Goal: Book appointment/travel/reservation

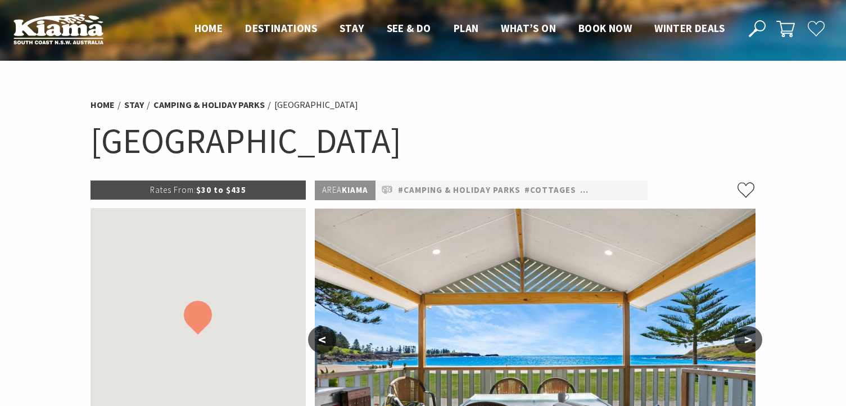
select select "3"
select select "2"
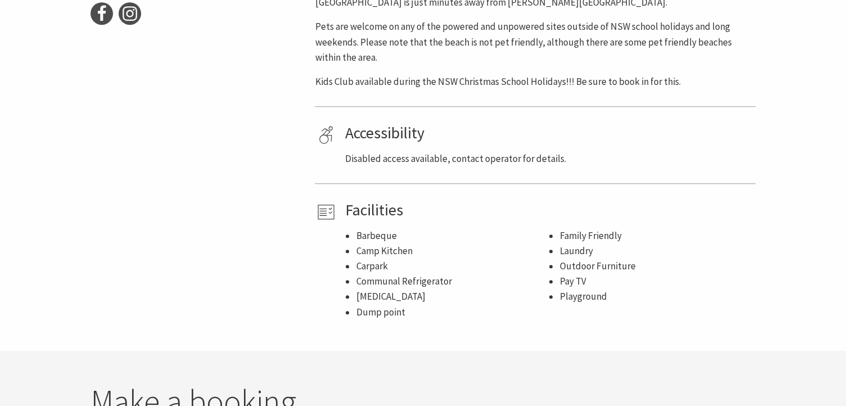
scroll to position [900, 0]
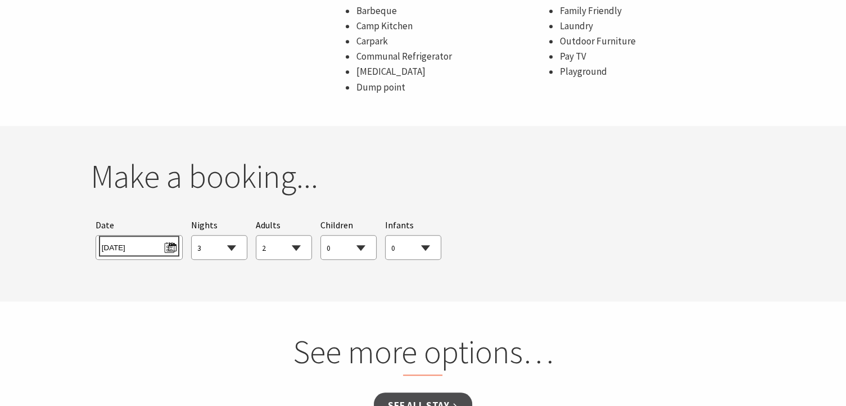
click at [163, 246] on span "[DATE]" at bounding box center [139, 245] width 75 height 15
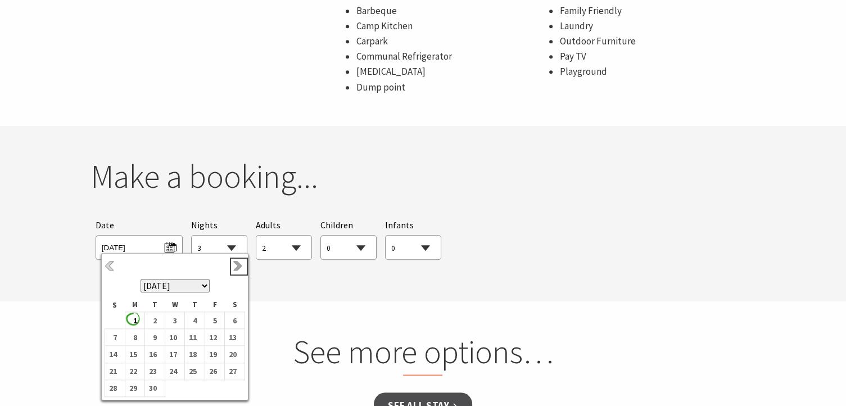
click at [241, 266] on link "Next" at bounding box center [239, 266] width 12 height 12
click at [193, 346] on b "13" at bounding box center [192, 348] width 15 height 15
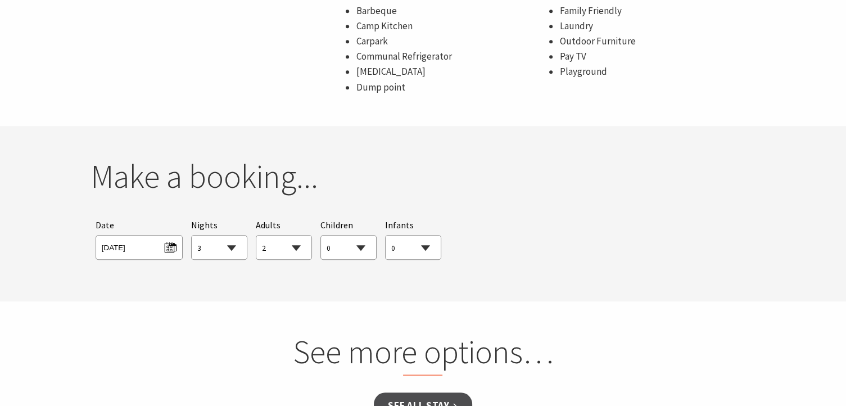
click at [229, 250] on select "1 2 3 4 5 6 7 8 9 10 11 12 13 14 15 16 17 18 19 20 21 22 23 24 25 26 27 28 29 30" at bounding box center [219, 248] width 55 height 25
select select "2"
click at [192, 236] on select "1 2 3 4 5 6 7 8 9 10 11 12 13 14 15 16 17 18 19 20 21 22 23 24 25 26 27 28 29 30" at bounding box center [219, 248] width 55 height 25
click at [338, 248] on select "0 1 2 3 4 5 6 7 8 9 10 11 12 13 14 15 16 17 18 19 20 21 22 23 24 25 26 27 28 29…" at bounding box center [348, 248] width 55 height 25
select select "1"
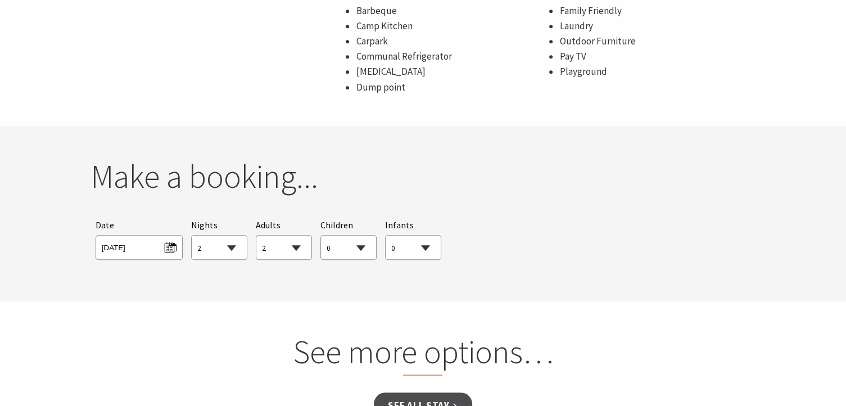
click at [321, 236] on select "0 1 2 3 4 5 6 7 8 9 10 11 12 13 14 15 16 17 18 19 20 21 22 23 24 25 26 27 28 29…" at bounding box center [348, 248] width 55 height 25
click at [549, 295] on section "You currently don't have any items in your cart Make a booking... Searching for…" at bounding box center [423, 213] width 846 height 175
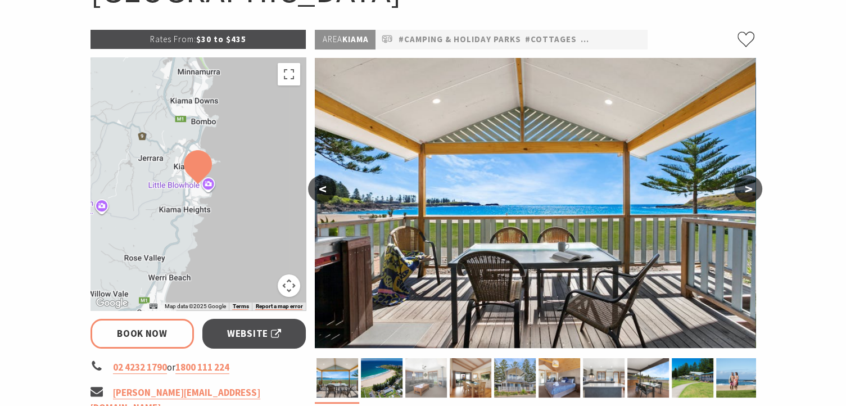
scroll to position [169, 0]
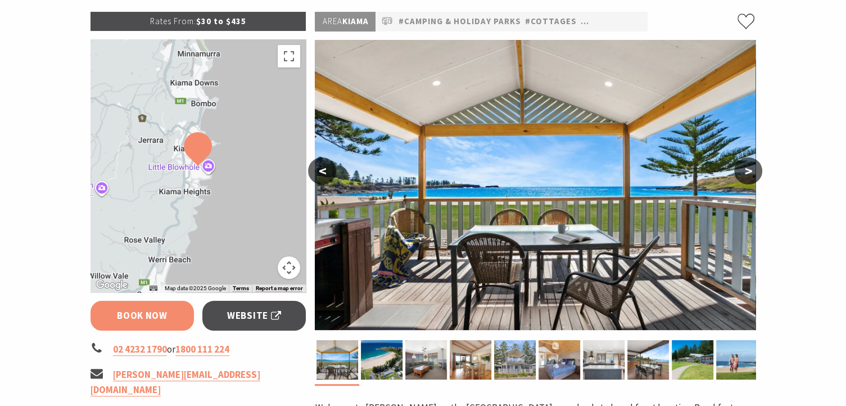
click at [164, 312] on link "Book Now" at bounding box center [143, 316] width 104 height 30
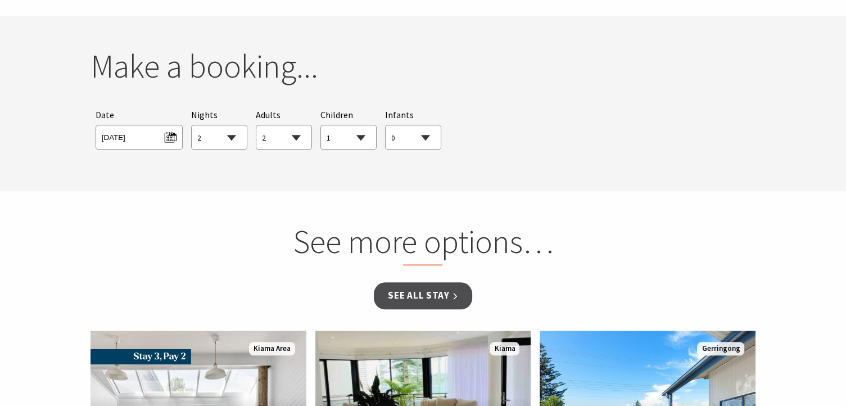
scroll to position [1025, 0]
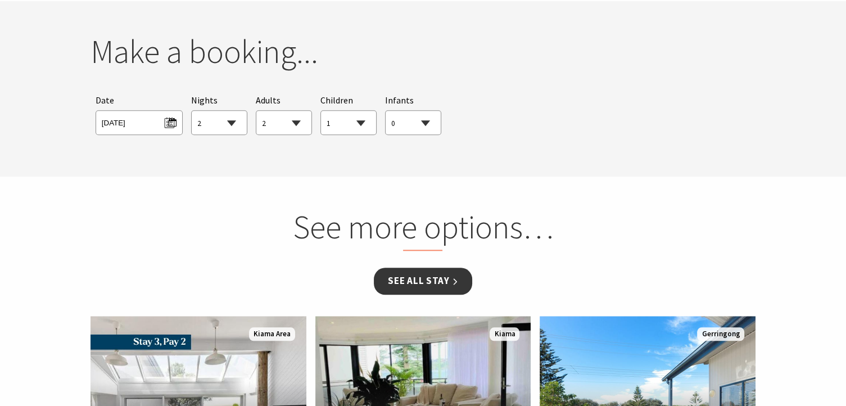
click at [417, 273] on link "See all Stay" at bounding box center [423, 281] width 98 height 26
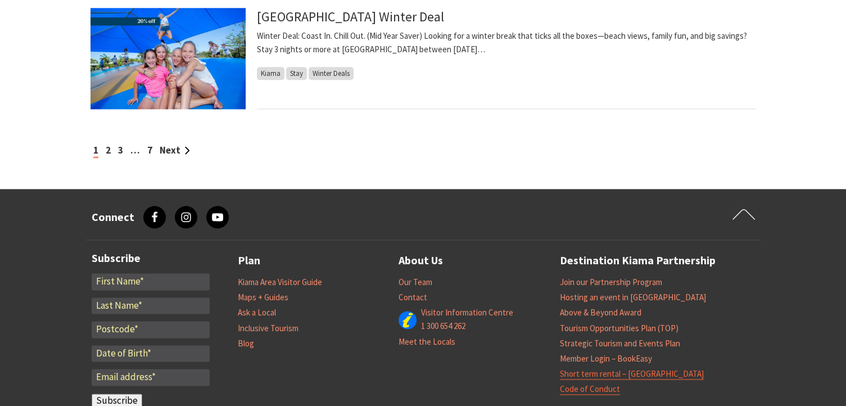
scroll to position [1125, 0]
